Goal: Share content

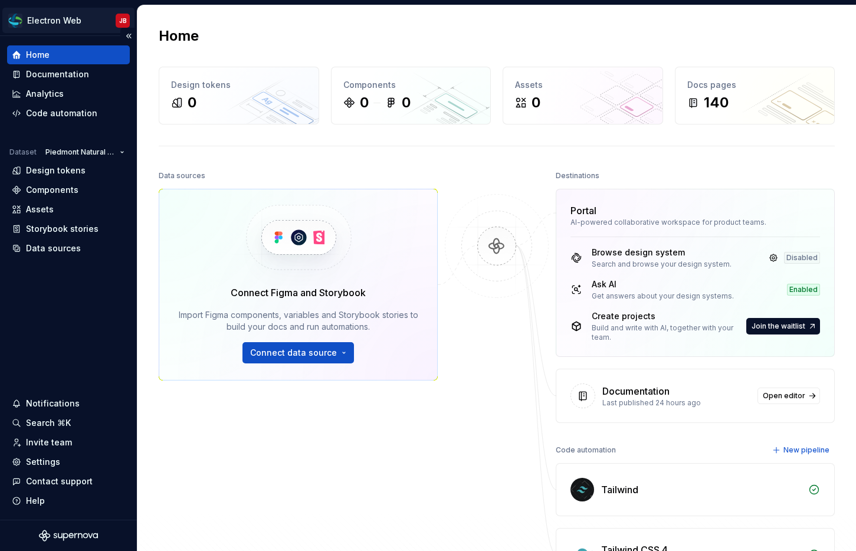
click at [78, 22] on html "Electron Web JB Home Documentation Analytics Code automation Dataset Piedmont N…" at bounding box center [428, 275] width 856 height 551
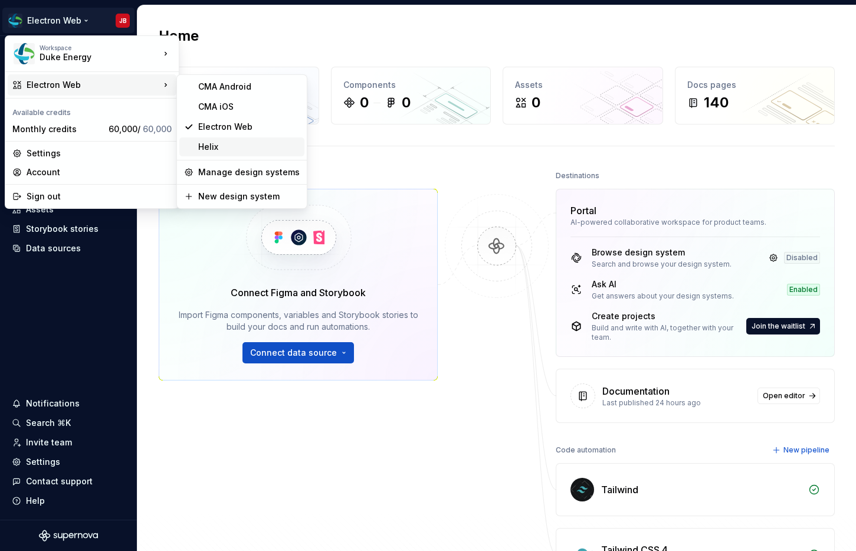
click at [229, 137] on div "Helix" at bounding box center [241, 146] width 125 height 19
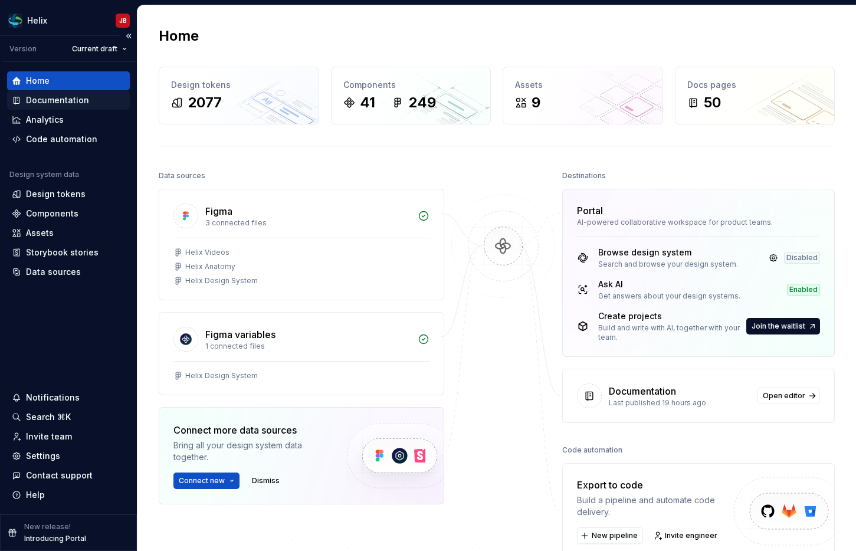
click at [52, 100] on div "Documentation" at bounding box center [57, 100] width 63 height 12
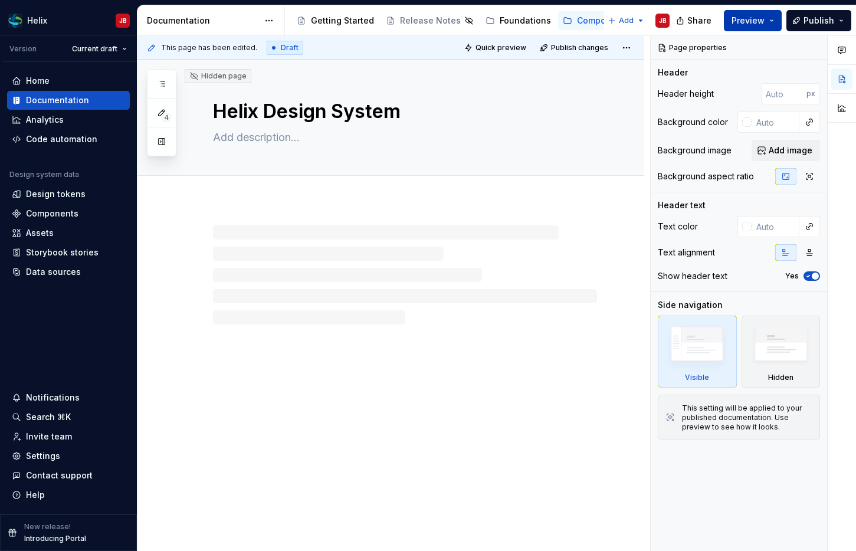
click at [772, 21] on button "Preview" at bounding box center [753, 20] width 58 height 21
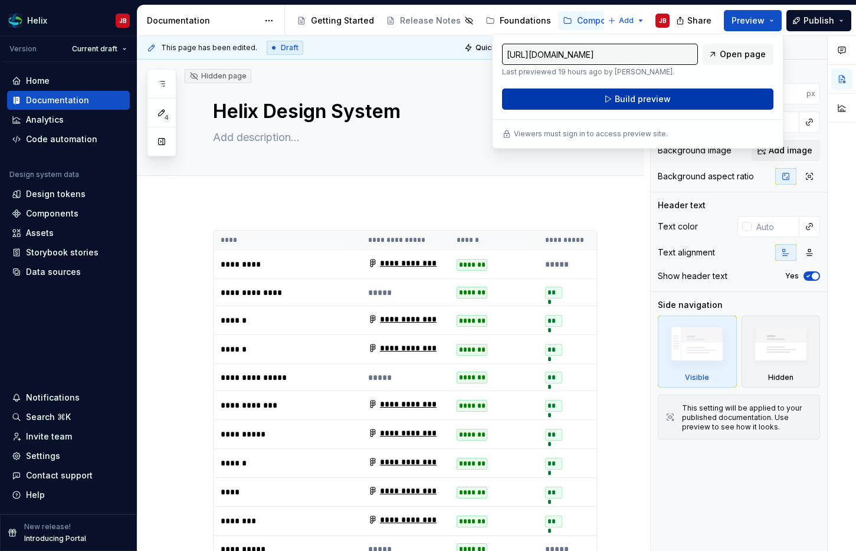
click at [693, 92] on button "Build preview" at bounding box center [637, 98] width 271 height 21
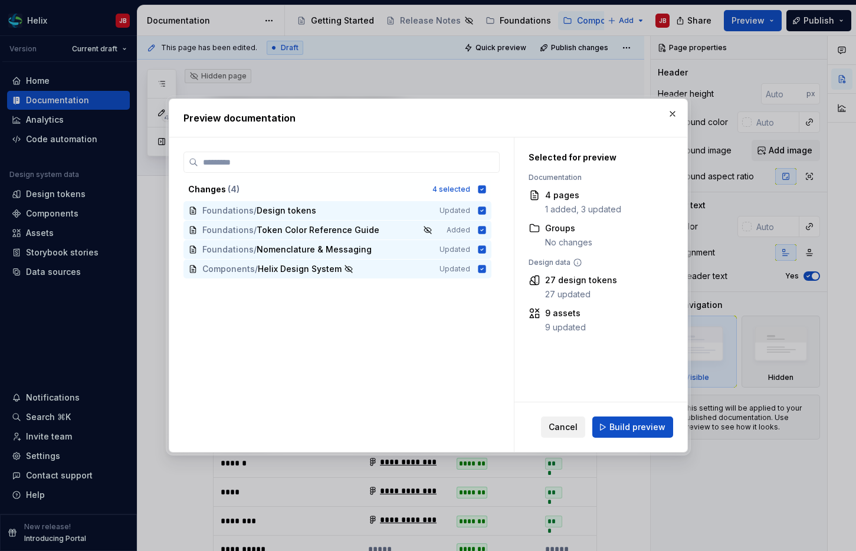
click at [563, 431] on span "Cancel" at bounding box center [563, 427] width 29 height 12
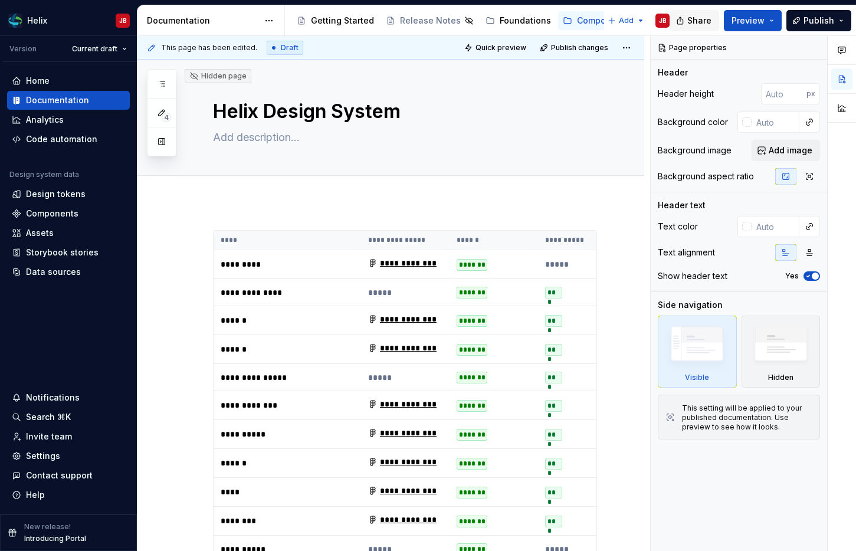
click at [690, 24] on button "Share" at bounding box center [694, 20] width 49 height 21
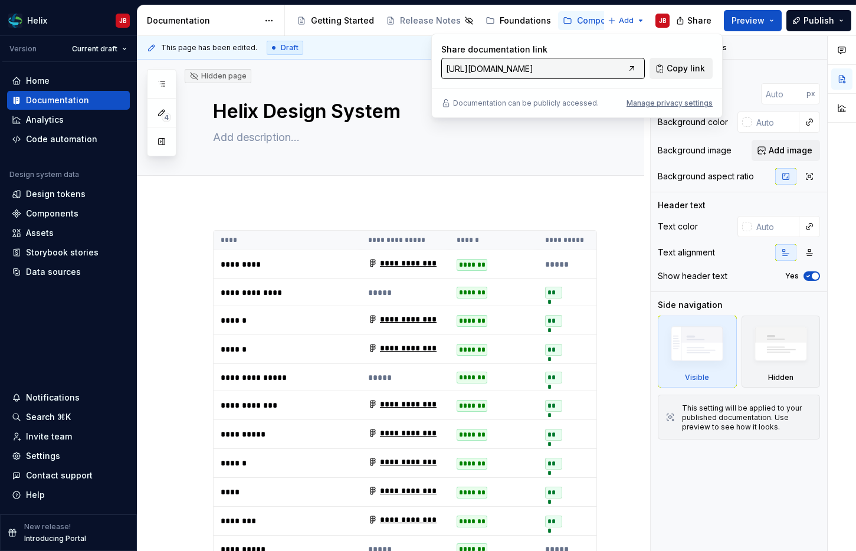
click at [675, 74] on span "Copy link" at bounding box center [686, 69] width 38 height 12
type textarea "*"
